Goal: Contribute content: Contribute content

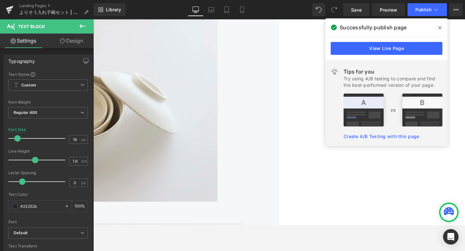
scroll to position [388, 0]
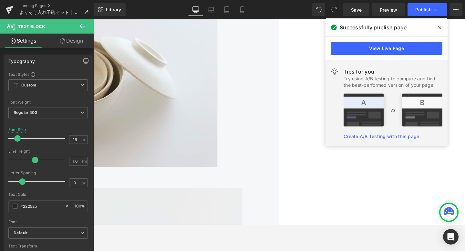
click at [176, 97] on img at bounding box center [76, 77] width 293 height 196
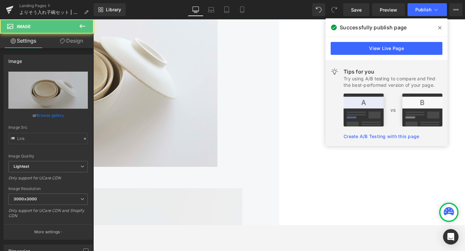
type input "[URL][DOMAIN_NAME]"
click at [186, 103] on img at bounding box center [76, 77] width 293 height 196
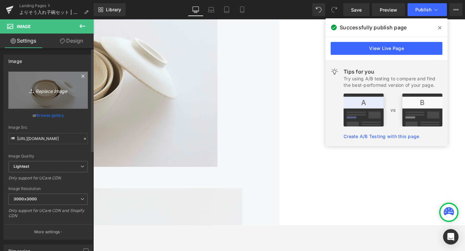
click at [49, 92] on icon "Replace Image" at bounding box center [48, 90] width 52 height 8
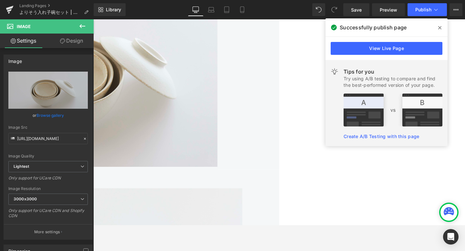
type input "C:\fakepath\入れ子_白_2-2 のコピー.jpg"
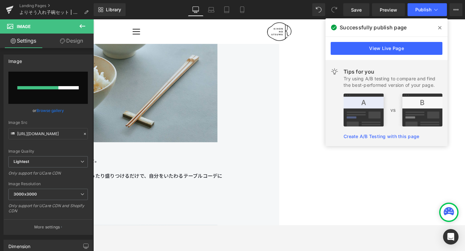
scroll to position [2036, 0]
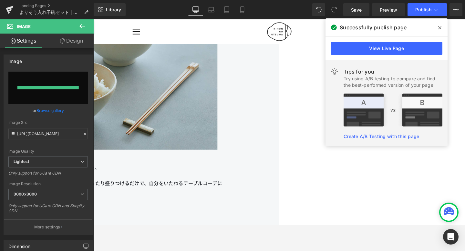
type input "[URL][DOMAIN_NAME]"
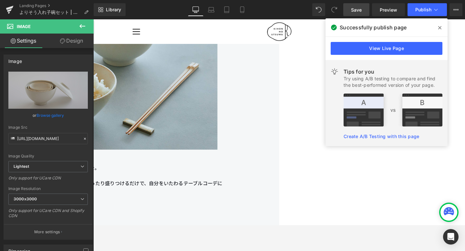
drag, startPoint x: 352, startPoint y: 7, endPoint x: 175, endPoint y: 68, distance: 186.6
click at [352, 7] on span "Save" at bounding box center [356, 9] width 11 height 7
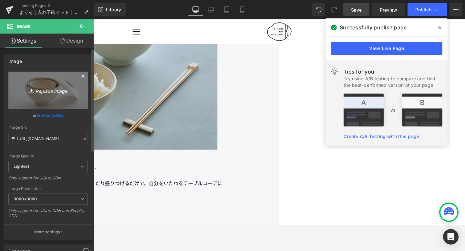
click at [32, 76] on link "Replace Image" at bounding box center [47, 90] width 79 height 37
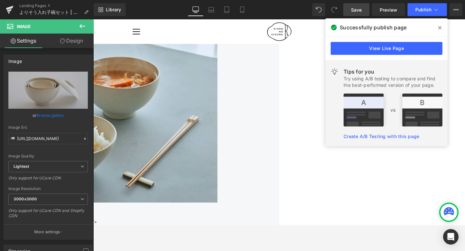
scroll to position [1967, 0]
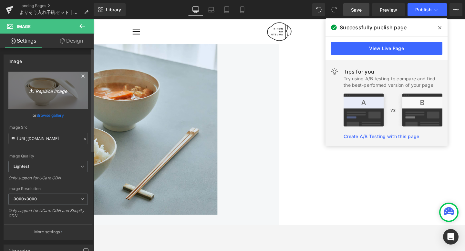
click at [52, 99] on link "Replace Image" at bounding box center [47, 90] width 79 height 37
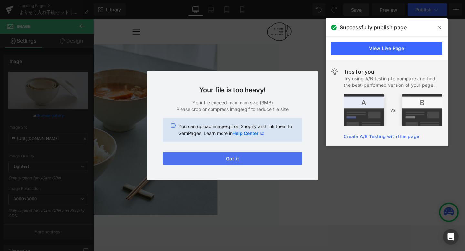
drag, startPoint x: 172, startPoint y: 159, endPoint x: 79, endPoint y: 147, distance: 93.8
click at [172, 159] on button "Got it" at bounding box center [232, 158] width 139 height 13
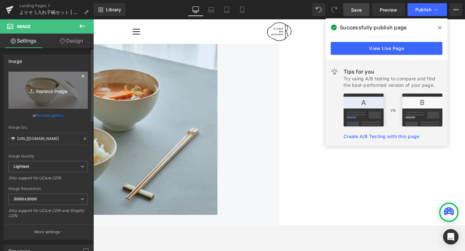
click at [51, 78] on link "Replace Image" at bounding box center [47, 90] width 79 height 37
click at [75, 96] on link "Replace Image" at bounding box center [47, 90] width 79 height 37
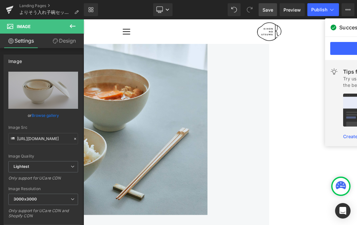
click at [263, 7] on span "Save" at bounding box center [268, 9] width 11 height 7
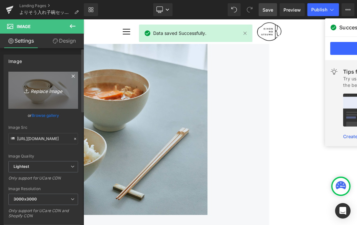
click at [53, 99] on link "Replace Image" at bounding box center [43, 90] width 70 height 37
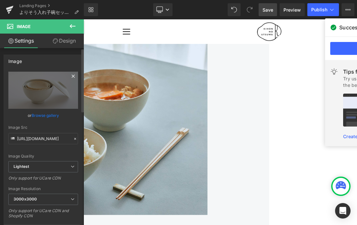
click at [69, 76] on icon at bounding box center [73, 76] width 8 height 8
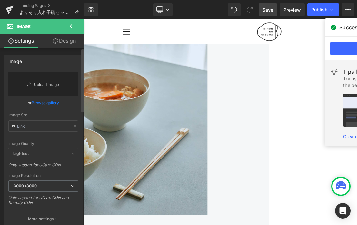
click at [51, 84] on link "Replace Image" at bounding box center [43, 84] width 70 height 25
click at [39, 85] on link "Replace Image" at bounding box center [43, 84] width 70 height 25
type input "C:\fakepath\250806_きほんのうつわ45226 (9).jpg"
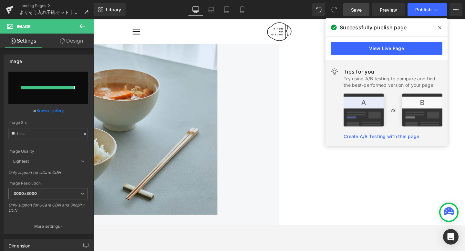
type input "[URL][DOMAIN_NAME]"
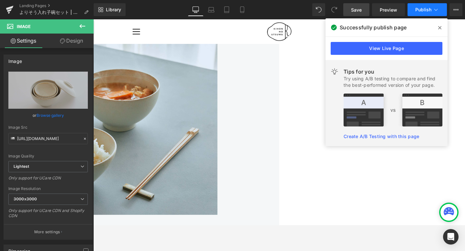
click at [427, 14] on button "Publish" at bounding box center [426, 9] width 39 height 13
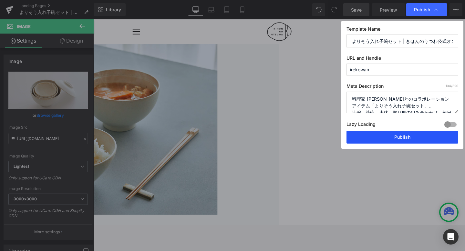
click at [413, 135] on button "Publish" at bounding box center [402, 137] width 112 height 13
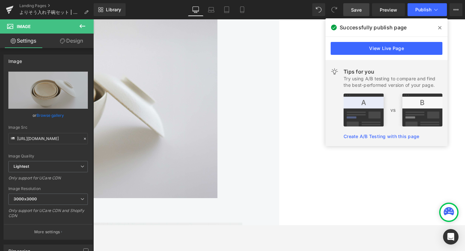
scroll to position [355, 0]
click at [388, 10] on span "Preview" at bounding box center [388, 9] width 17 height 7
